Goal: Task Accomplishment & Management: Complete application form

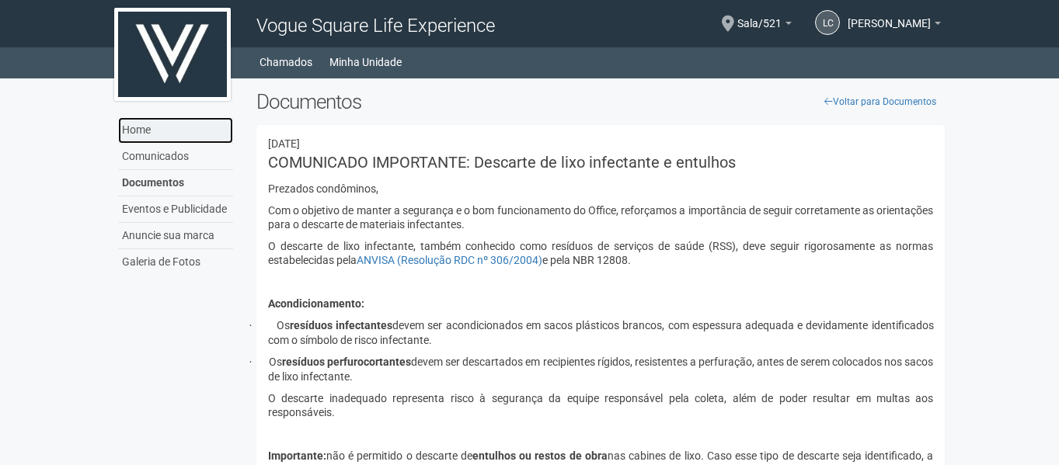
click at [188, 134] on link "Home" at bounding box center [175, 130] width 115 height 26
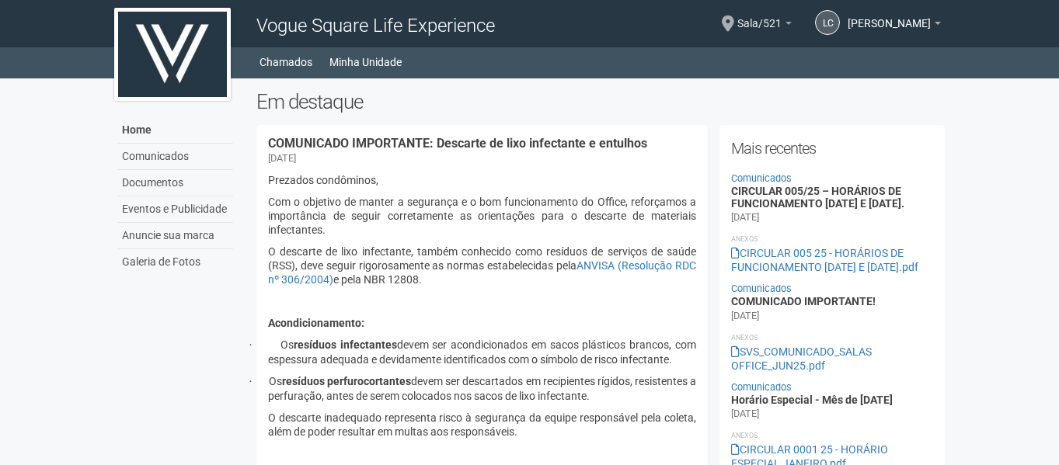
click at [743, 23] on span "Sala/521" at bounding box center [759, 15] width 44 height 27
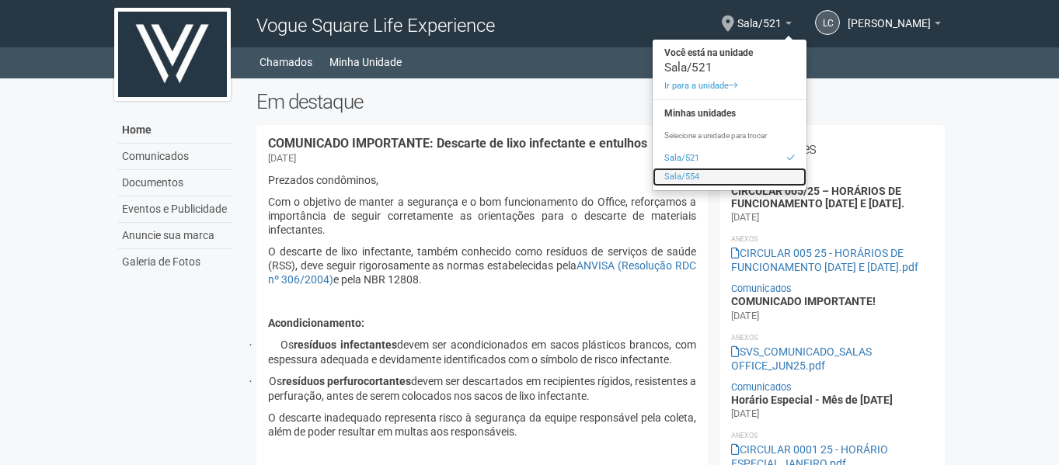
click at [660, 171] on link "Sala/554" at bounding box center [729, 177] width 154 height 19
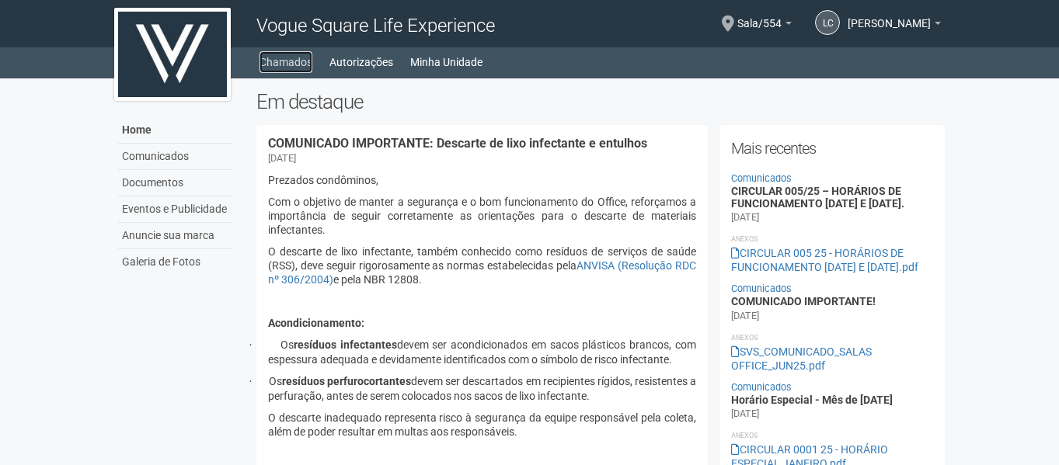
click at [302, 59] on link "Chamados" at bounding box center [285, 62] width 53 height 22
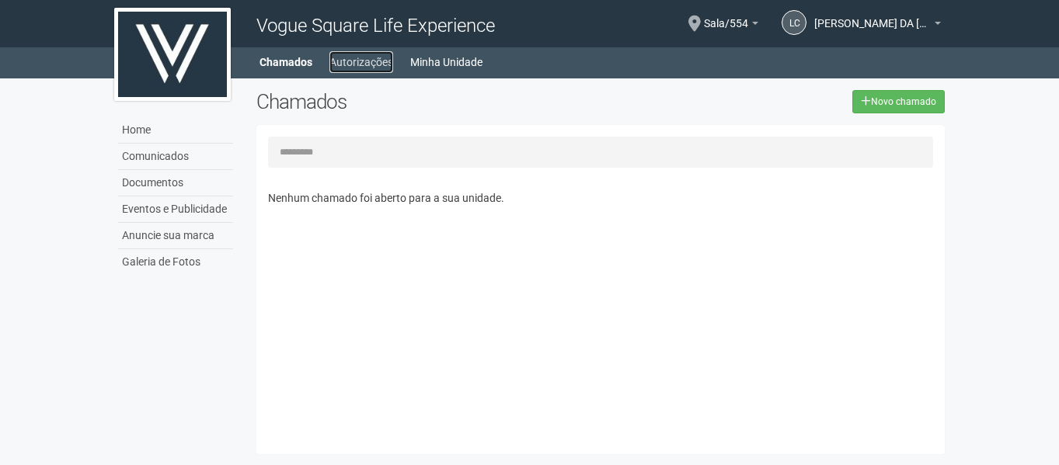
click at [363, 60] on link "Autorizações" at bounding box center [361, 62] width 64 height 22
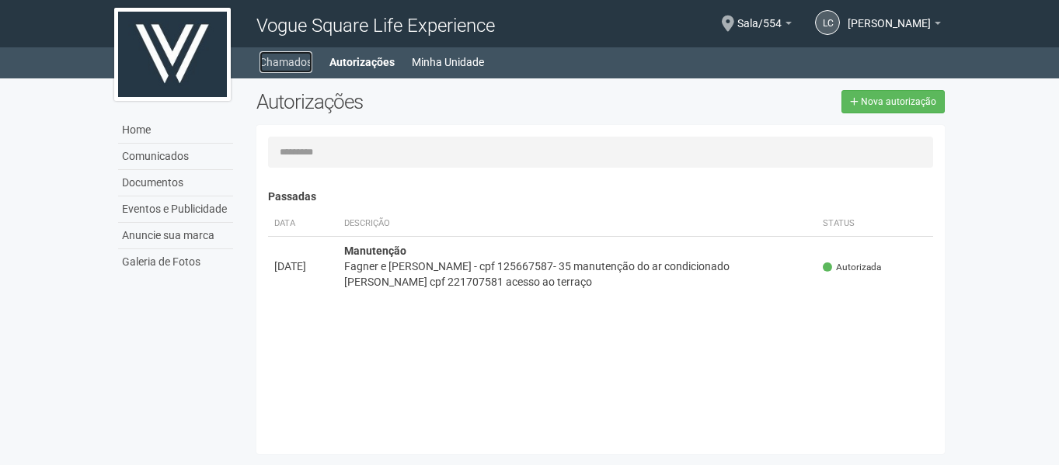
click at [304, 58] on link "Chamados" at bounding box center [285, 62] width 53 height 22
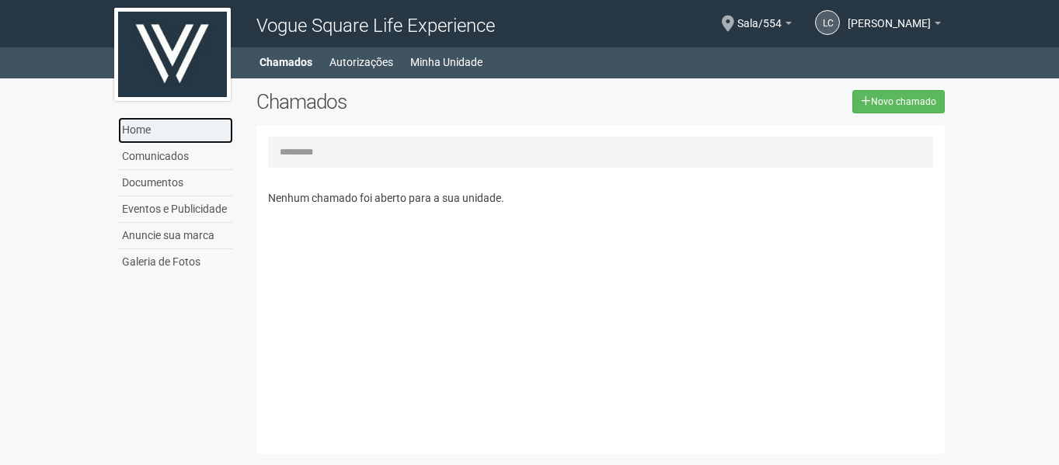
click at [161, 133] on link "Home" at bounding box center [175, 130] width 115 height 26
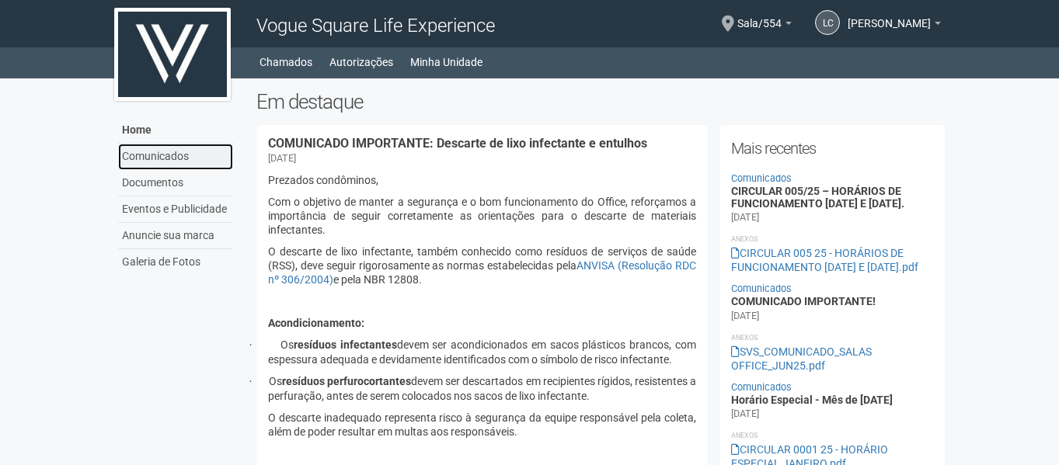
click at [175, 152] on link "Comunicados" at bounding box center [175, 157] width 115 height 26
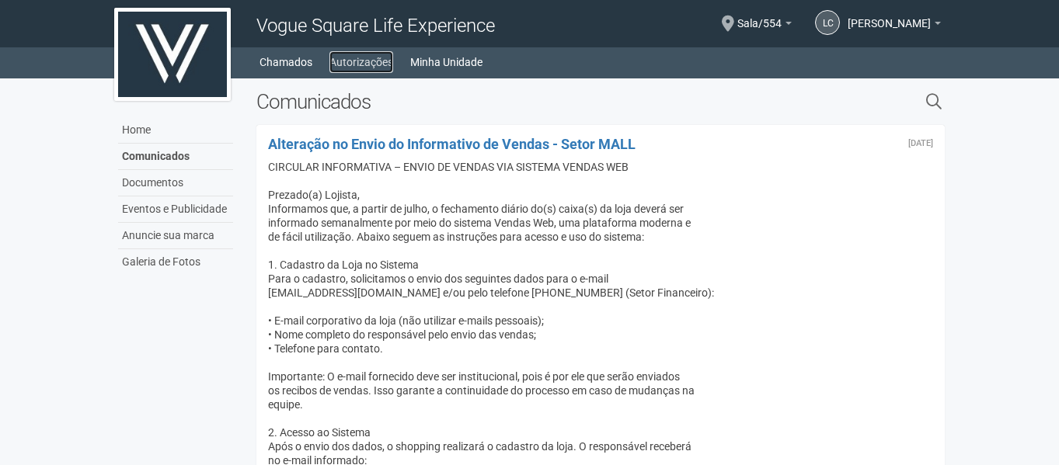
click at [365, 54] on link "Autorizações" at bounding box center [361, 62] width 64 height 22
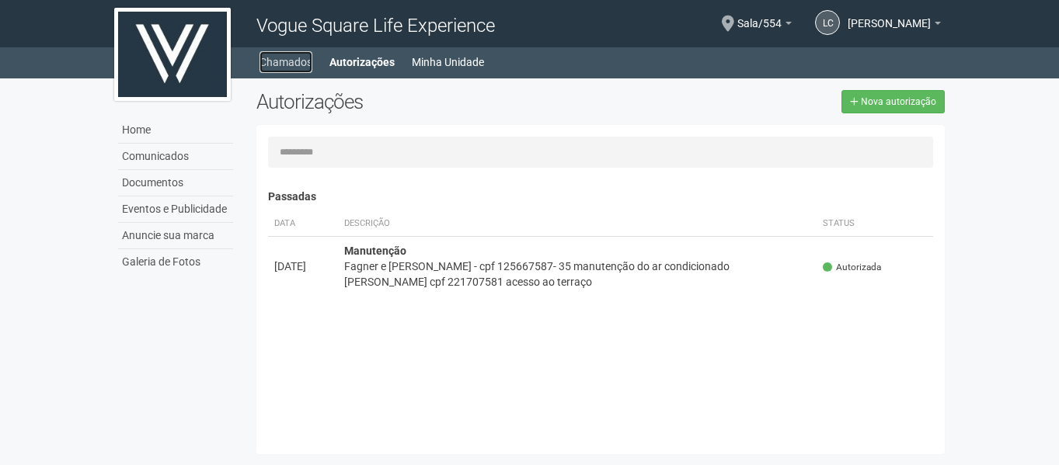
click at [301, 65] on link "Chamados" at bounding box center [285, 62] width 53 height 22
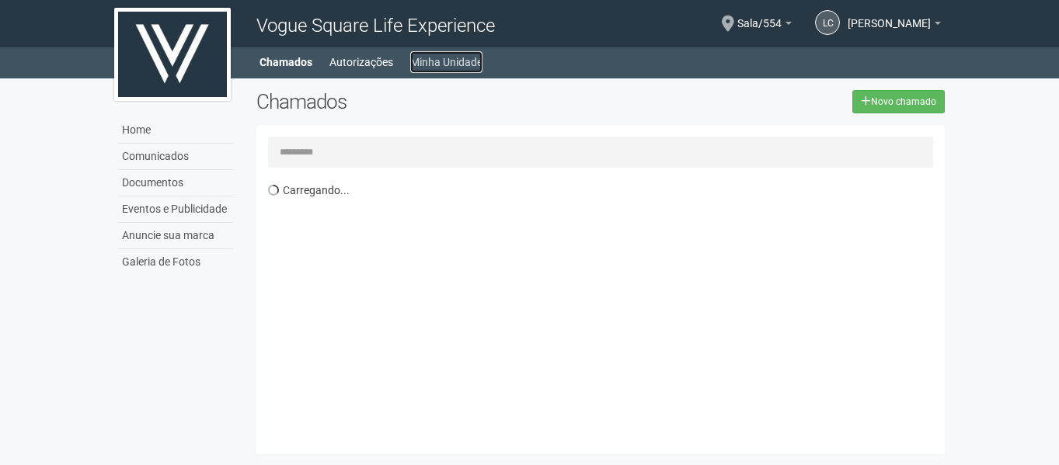
click at [433, 62] on link "Minha Unidade" at bounding box center [446, 62] width 72 height 22
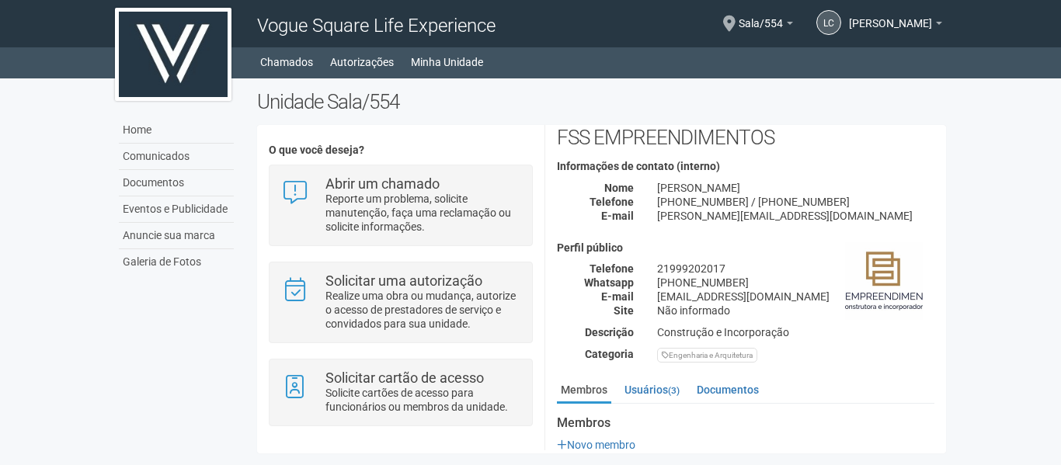
scroll to position [68, 0]
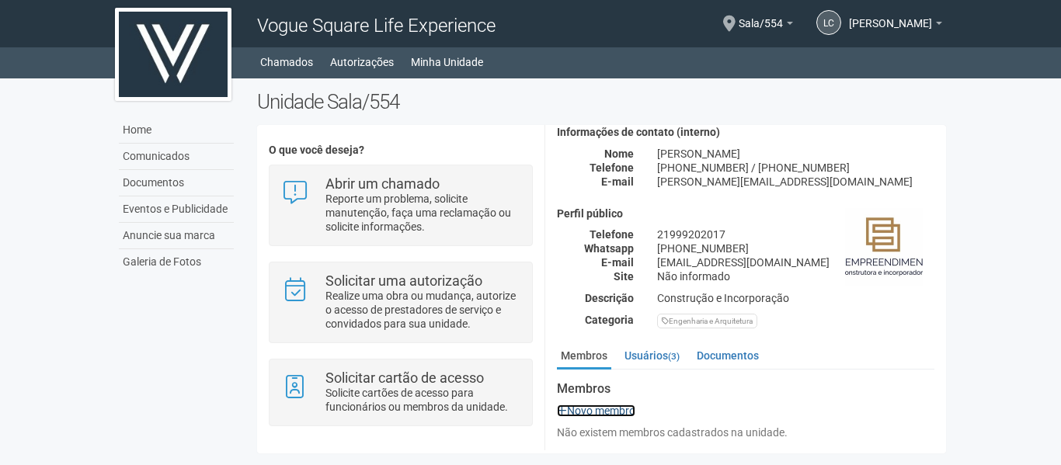
click at [596, 413] on link "Novo membro" at bounding box center [596, 411] width 78 height 12
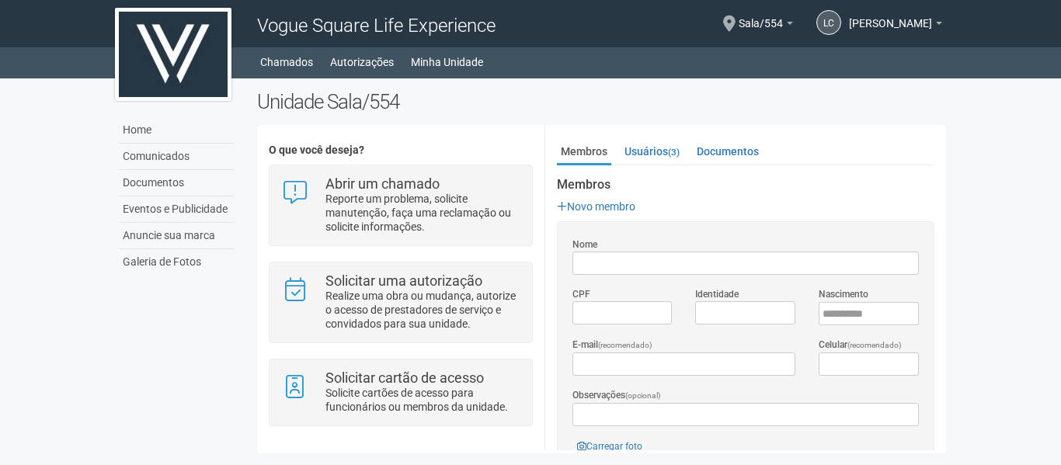
scroll to position [301, 0]
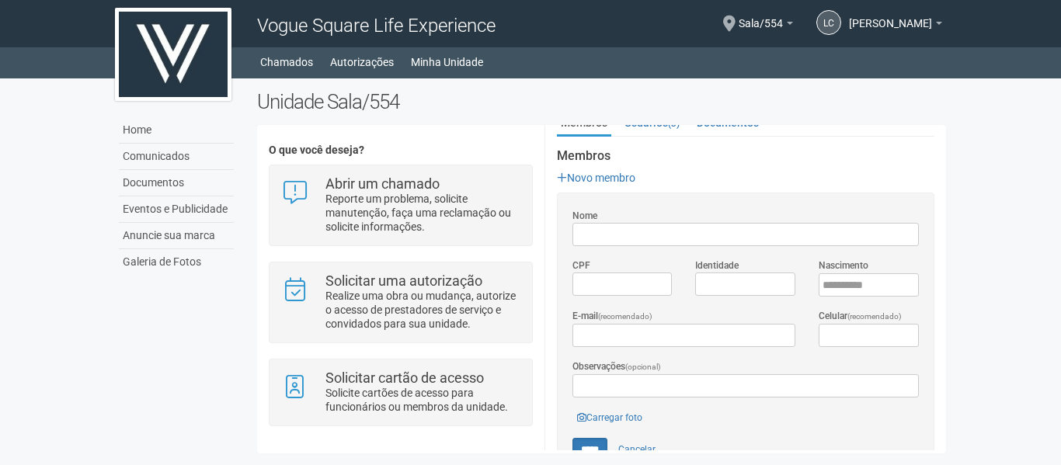
type input "*"
type input "**********"
click at [608, 287] on input "*********" at bounding box center [622, 284] width 100 height 23
type input "**********"
click at [725, 283] on input "Identidade" at bounding box center [745, 284] width 100 height 23
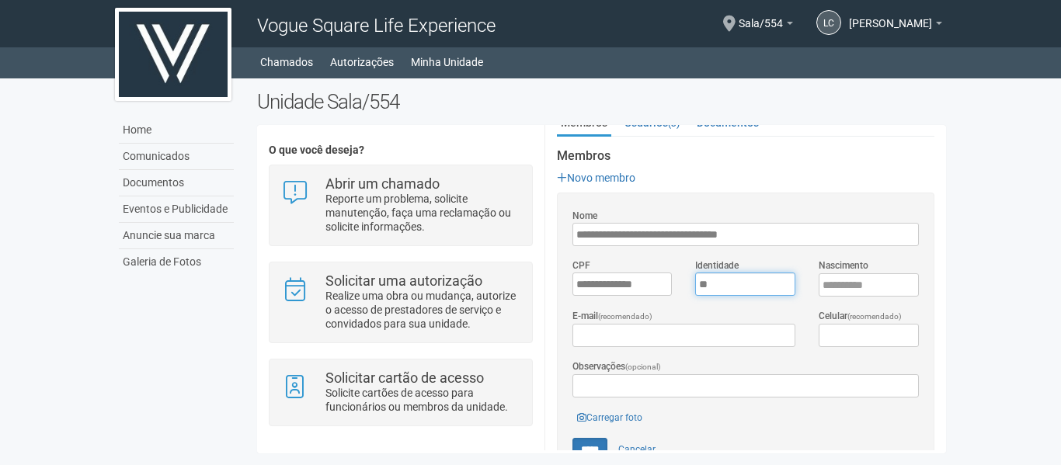
type input "*"
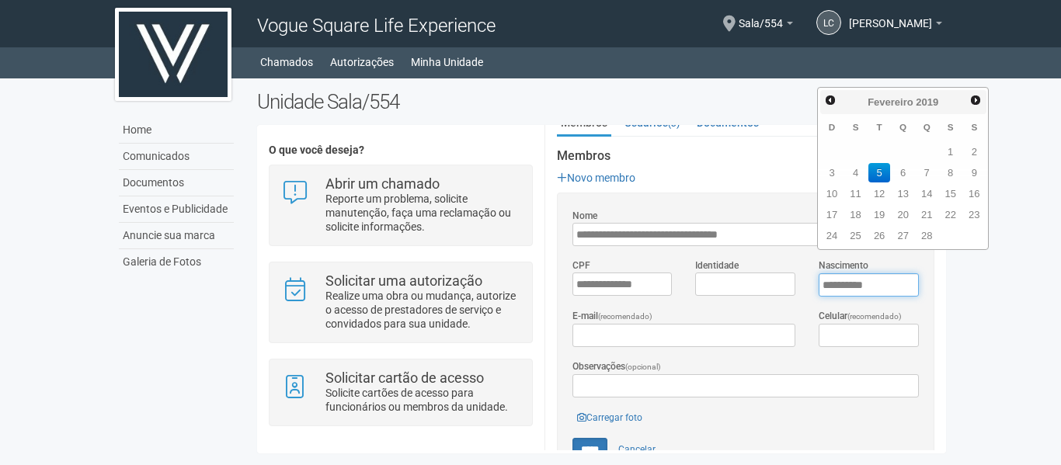
type input "**********"
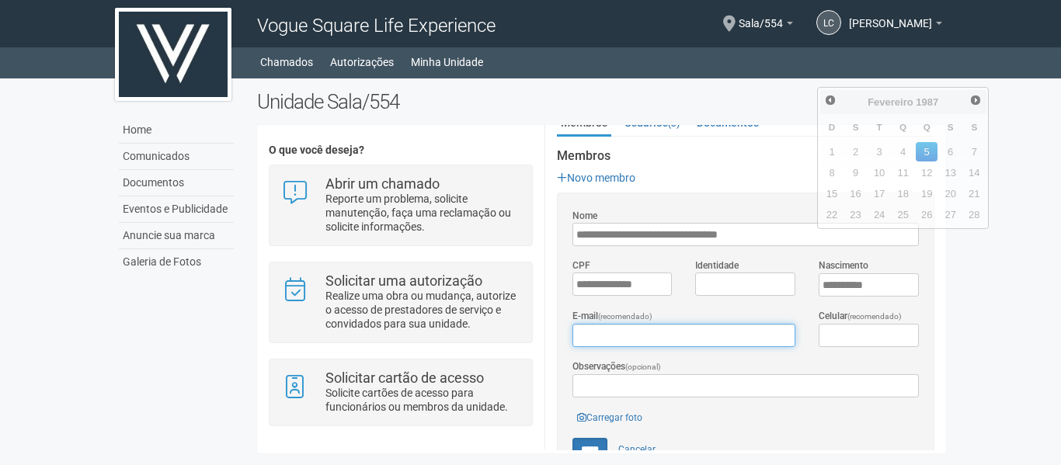
click at [658, 336] on input "E-mail (recomendado)" at bounding box center [683, 335] width 223 height 23
type input "**********"
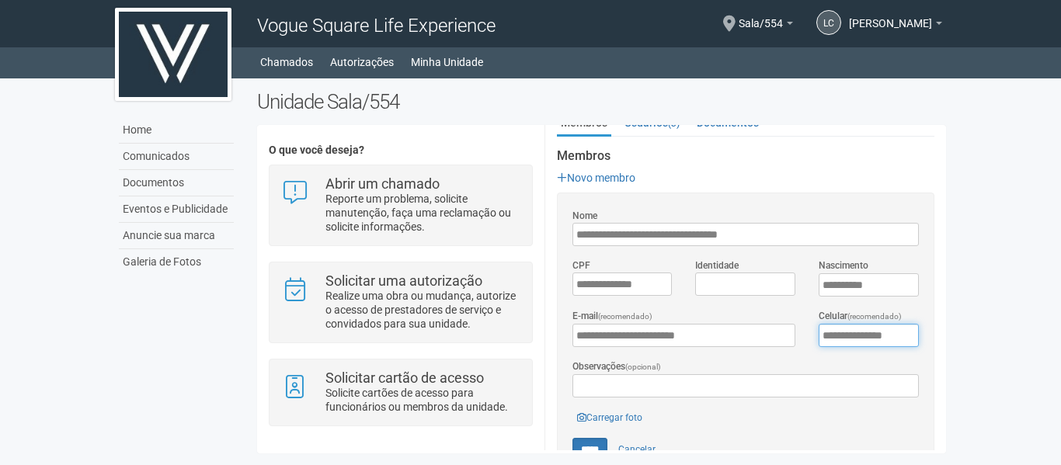
click at [838, 332] on input "**********" at bounding box center [869, 335] width 100 height 23
type input "**********"
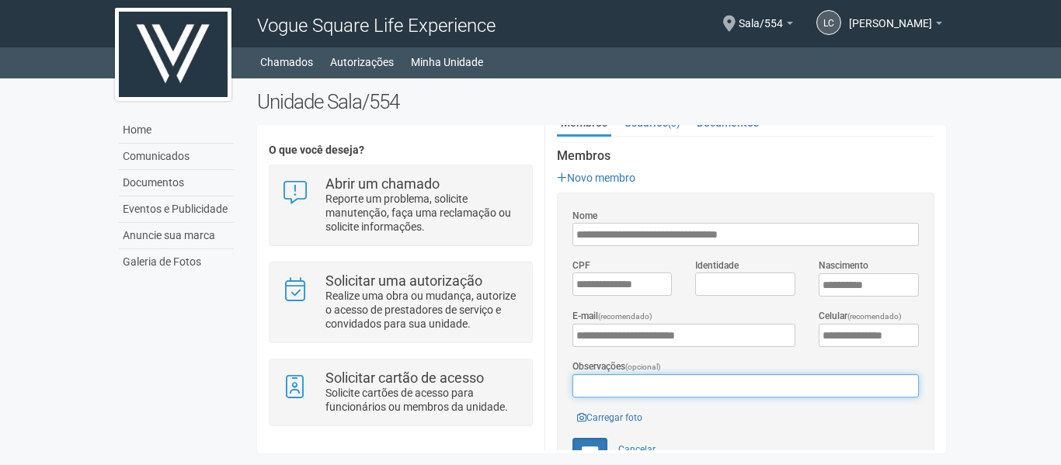
click at [698, 378] on input "Observações (opcional)" at bounding box center [745, 385] width 346 height 23
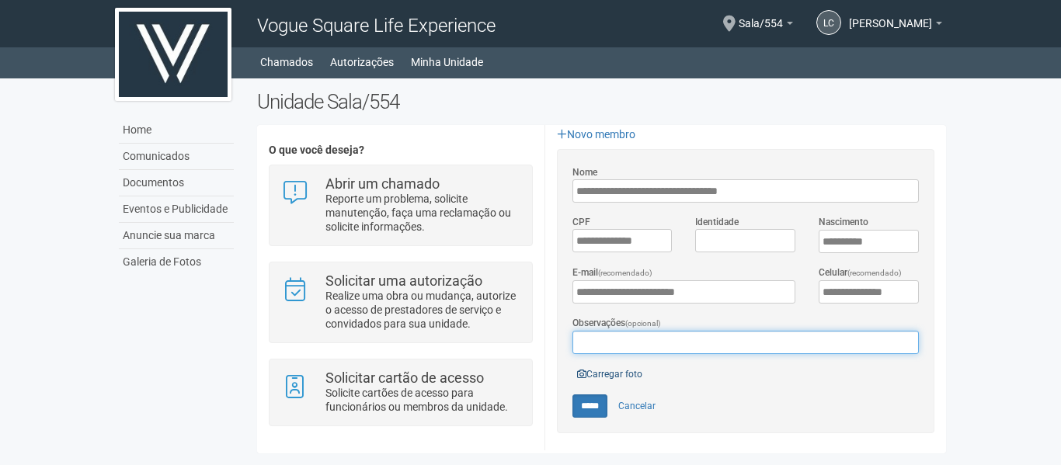
scroll to position [365, 0]
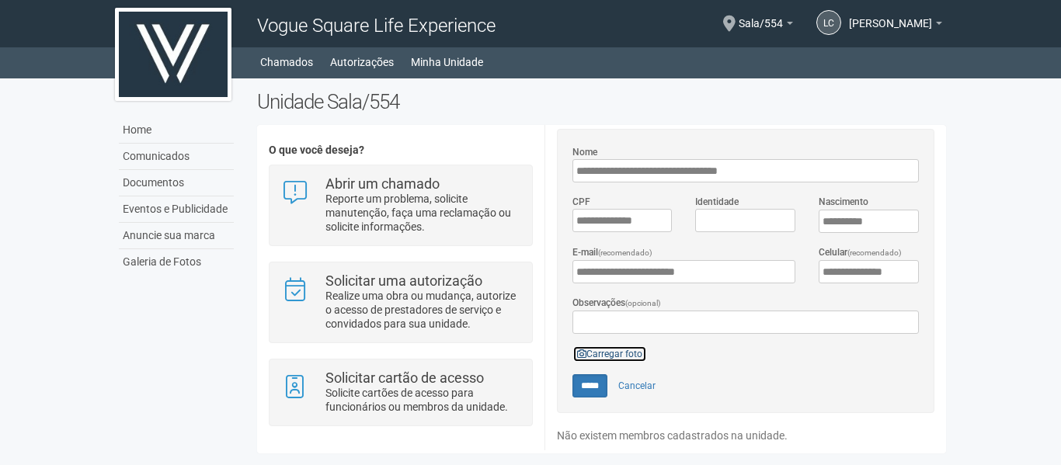
click at [607, 355] on link "Carregar foto" at bounding box center [609, 354] width 75 height 17
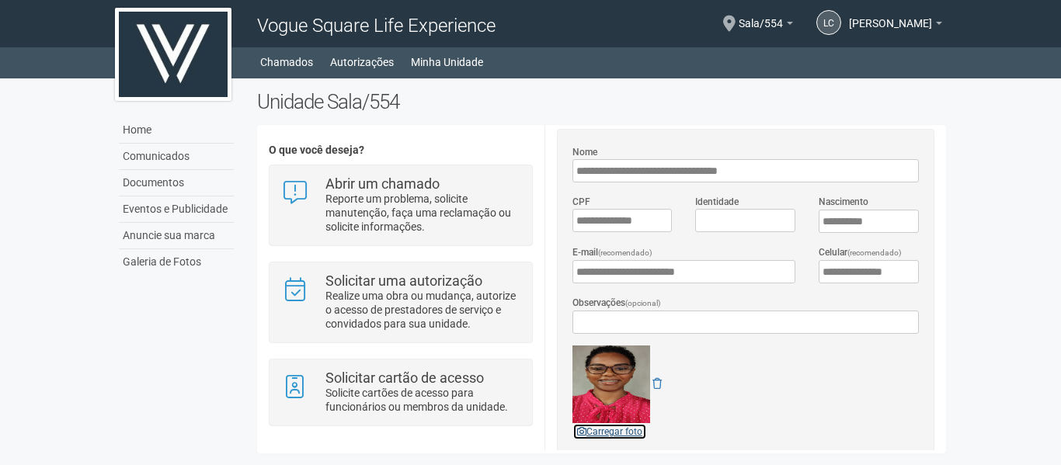
scroll to position [443, 0]
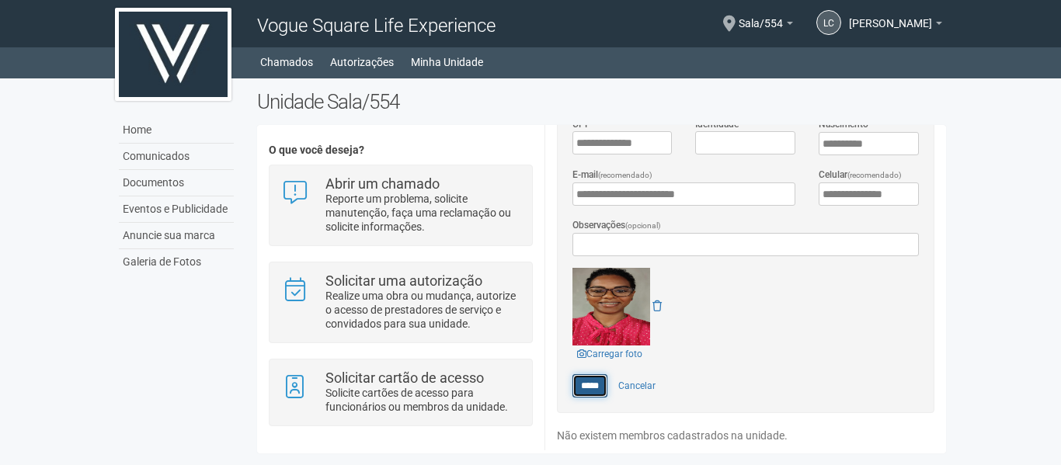
click at [579, 383] on input "*****" at bounding box center [589, 385] width 35 height 23
type input "*****"
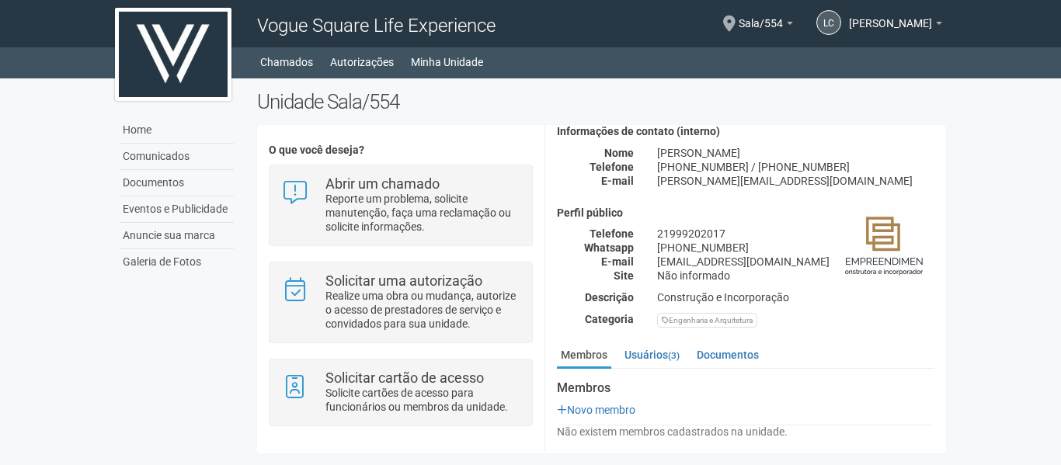
scroll to position [68, 0]
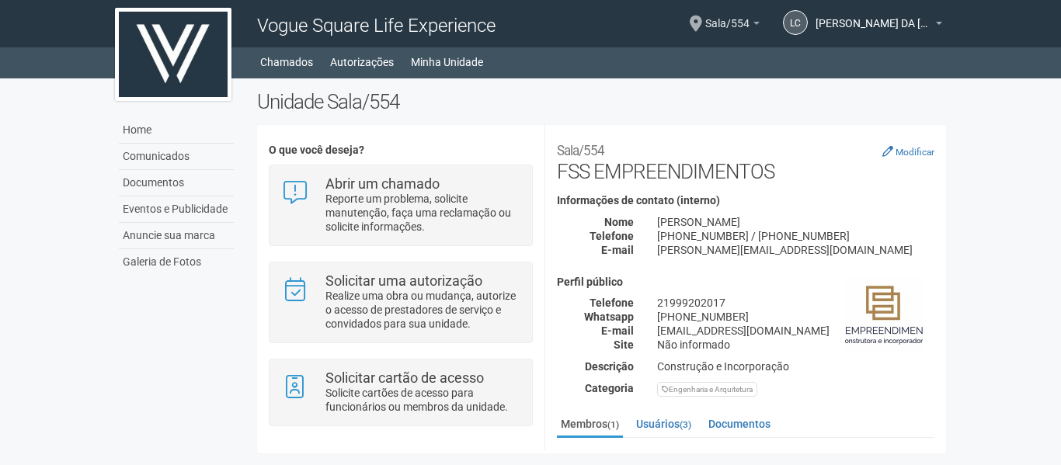
click at [757, 20] on link "Sala/554" at bounding box center [732, 25] width 54 height 12
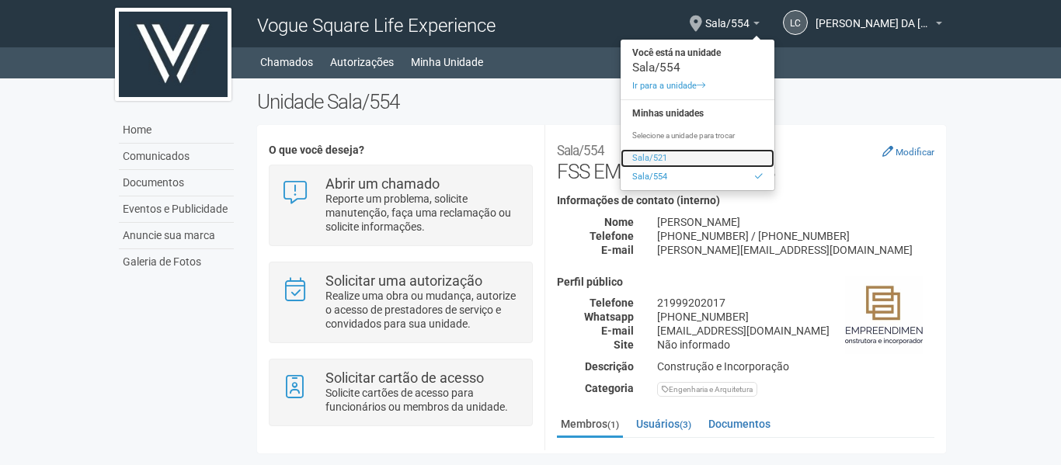
click at [679, 155] on link "Sala/521" at bounding box center [698, 158] width 154 height 19
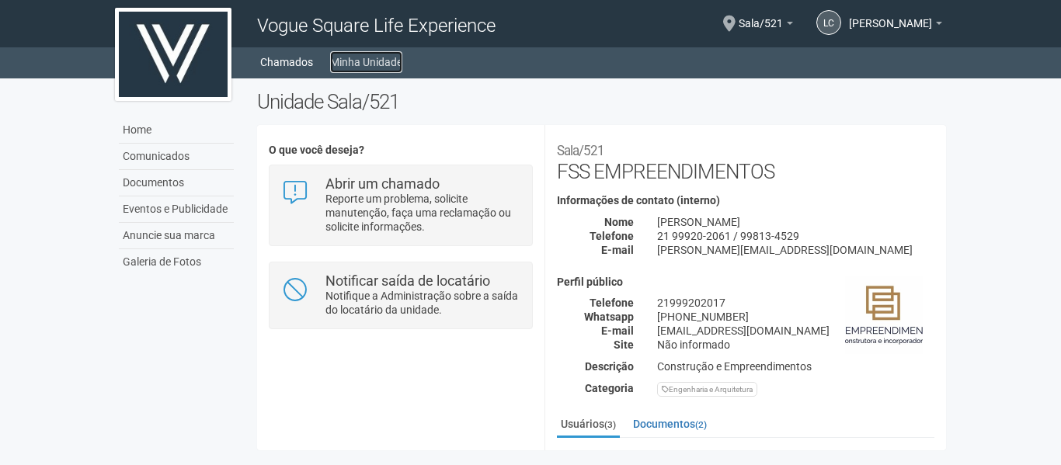
click at [359, 58] on link "Minha Unidade" at bounding box center [366, 62] width 72 height 22
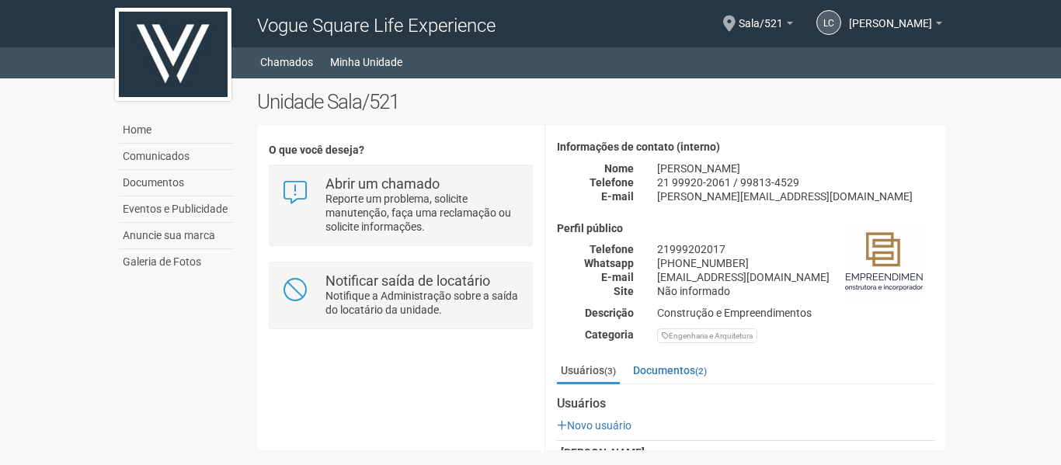
scroll to position [181, 0]
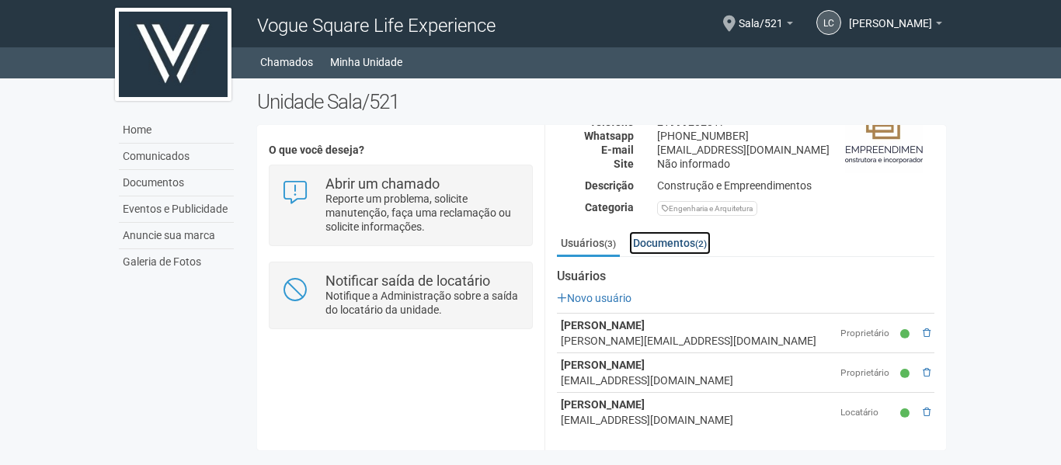
click at [671, 236] on link "Documentos (2)" at bounding box center [670, 242] width 82 height 23
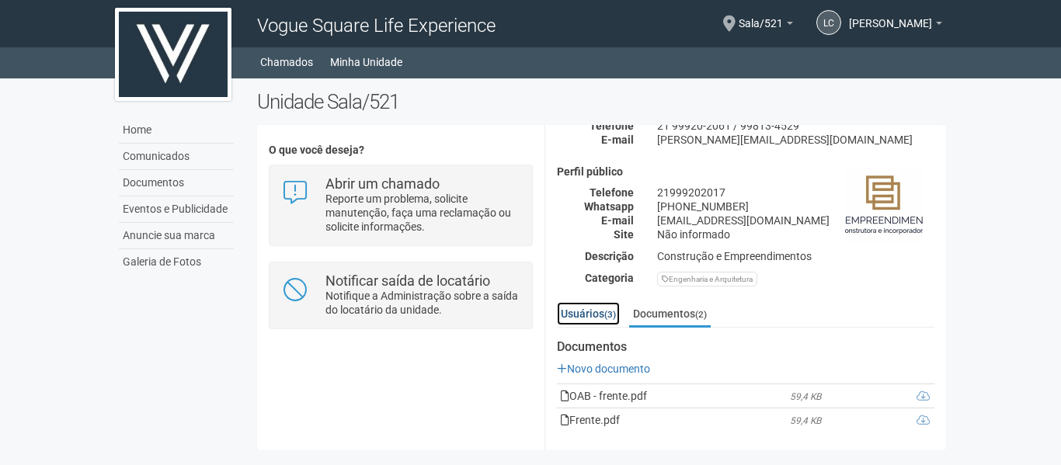
click at [598, 306] on link "Usuários (3)" at bounding box center [588, 313] width 63 height 23
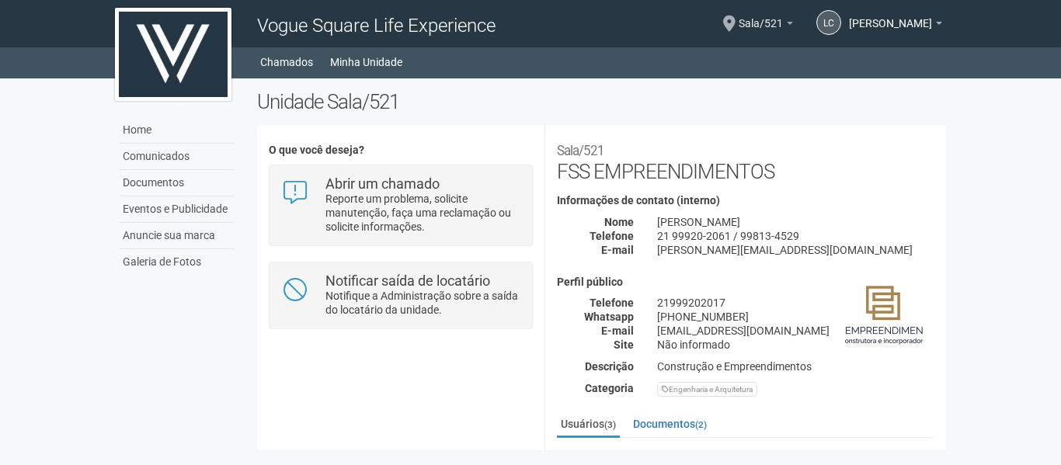
click at [756, 20] on link "Sala/521" at bounding box center [766, 25] width 54 height 12
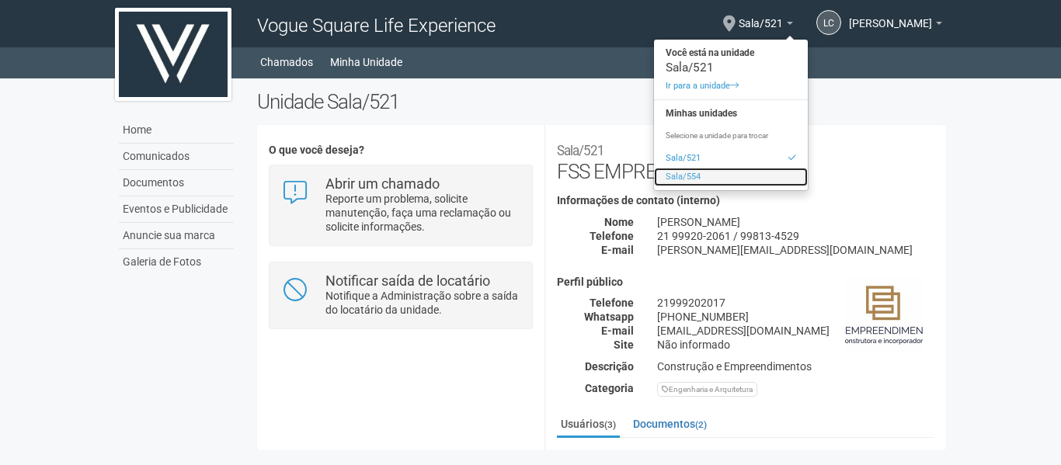
click at [669, 176] on link "Sala/554" at bounding box center [731, 177] width 154 height 19
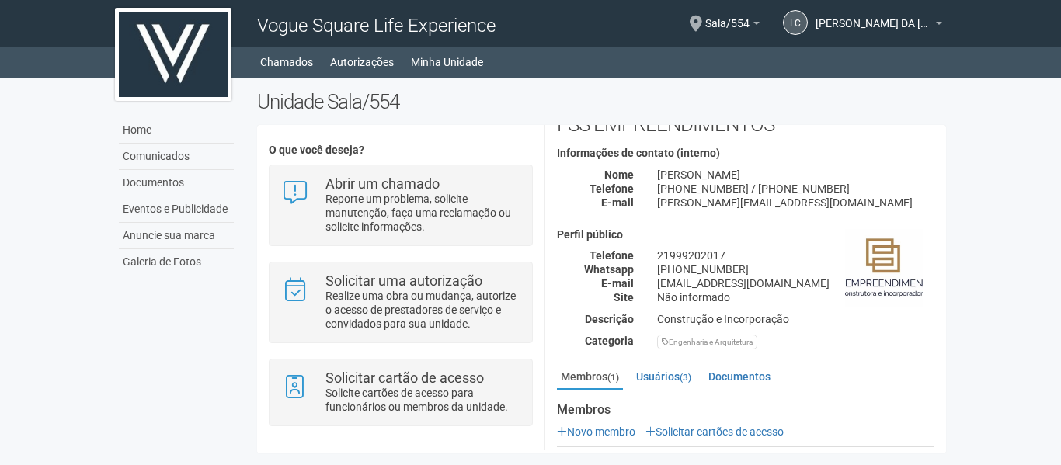
scroll to position [102, 0]
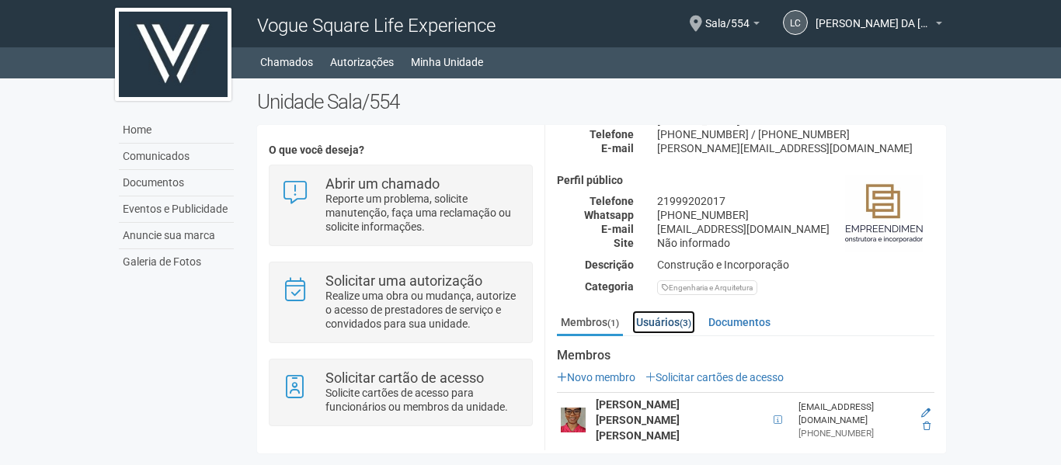
click at [663, 315] on link "Usuários (3)" at bounding box center [663, 322] width 63 height 23
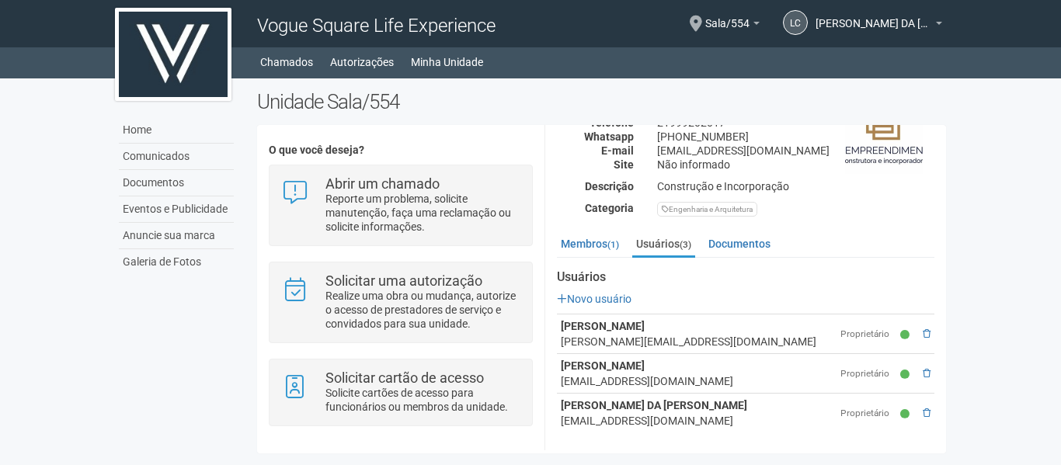
scroll to position [181, 0]
click at [605, 238] on link "Membros (1)" at bounding box center [590, 242] width 66 height 23
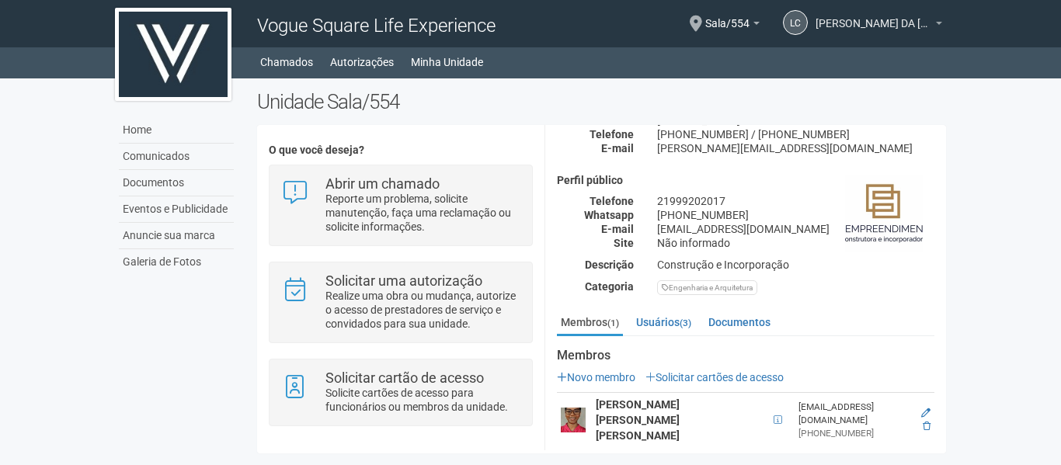
click at [937, 23] on b at bounding box center [939, 23] width 6 height 3
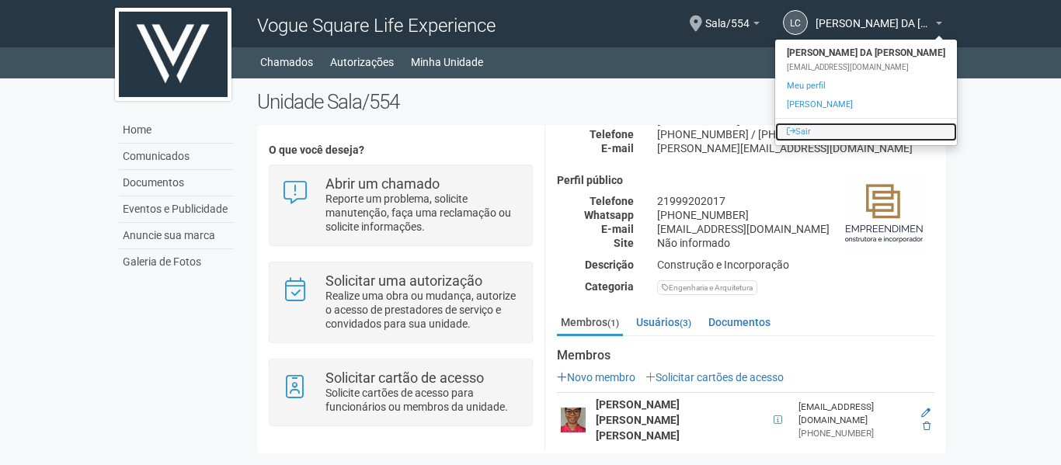
click at [853, 129] on link "Sair" at bounding box center [866, 132] width 182 height 19
